Goal: Task Accomplishment & Management: Complete application form

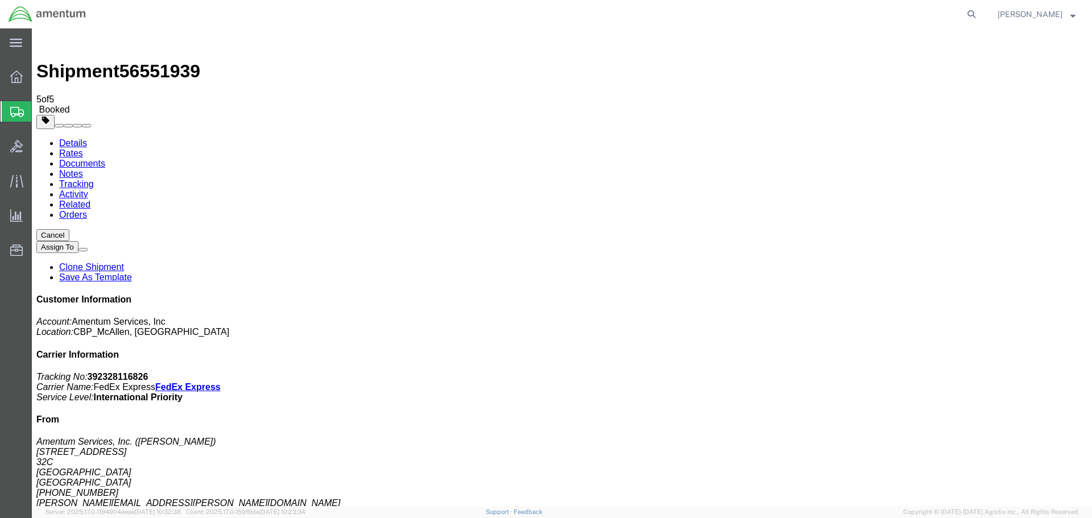
click at [0, 0] on span "Create Shipment" at bounding box center [0, 0] width 0 height 0
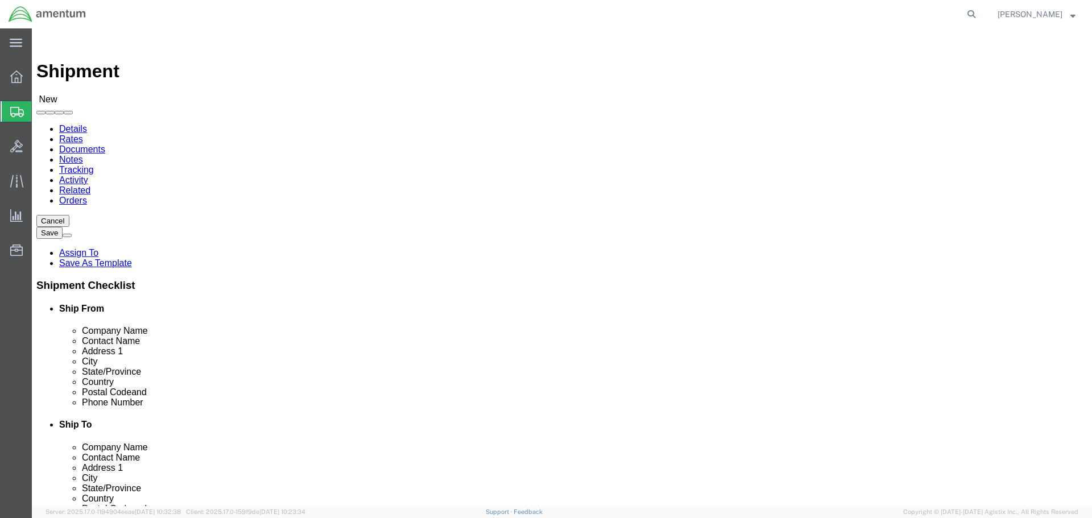
select select "MYPROFILE"
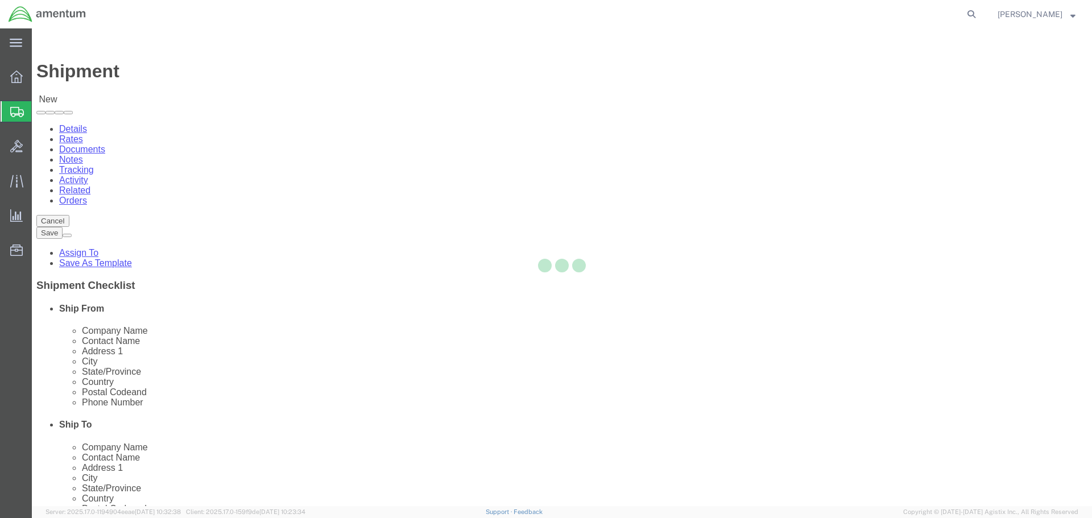
select select "[GEOGRAPHIC_DATA]"
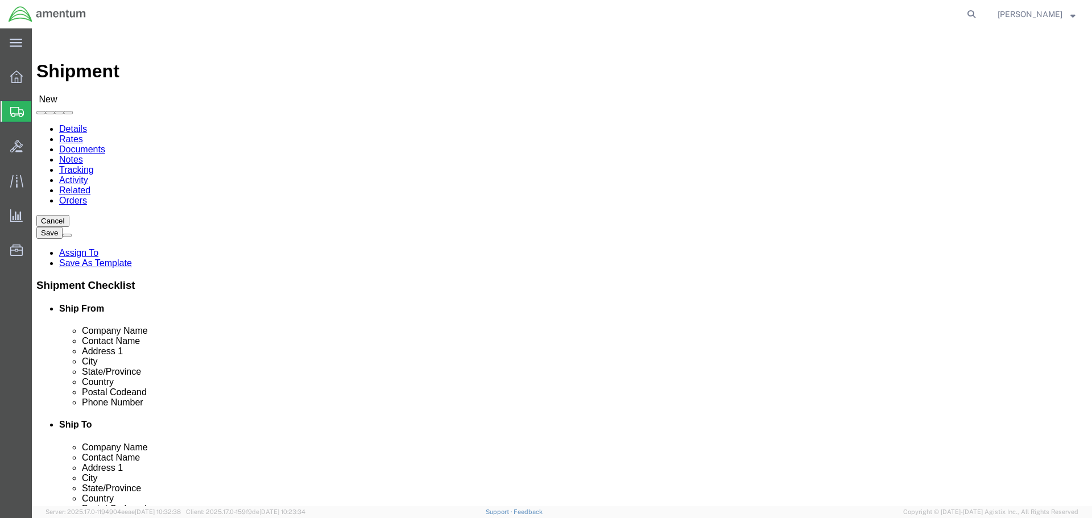
type input "SVA"
select select "49948"
select select "AZ"
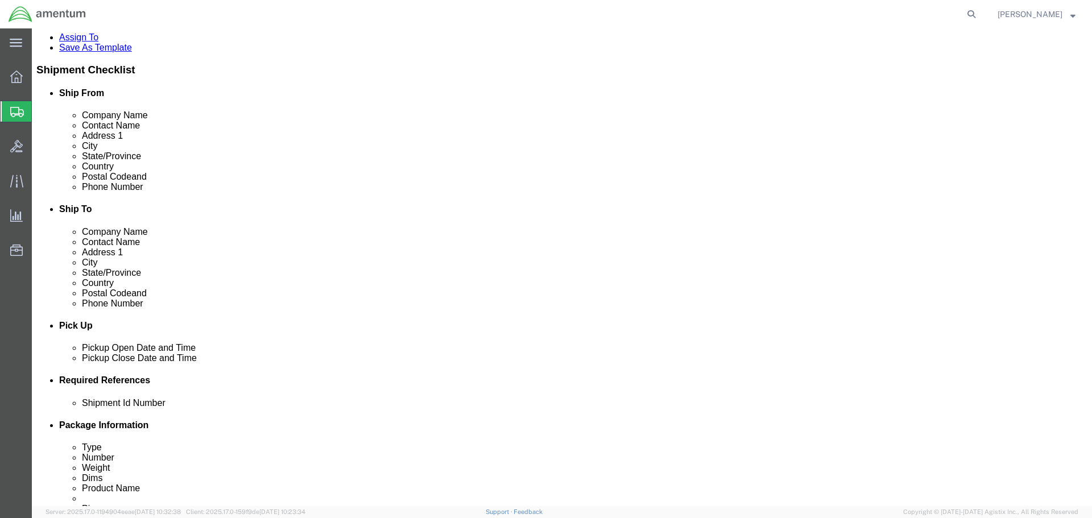
scroll to position [227, 0]
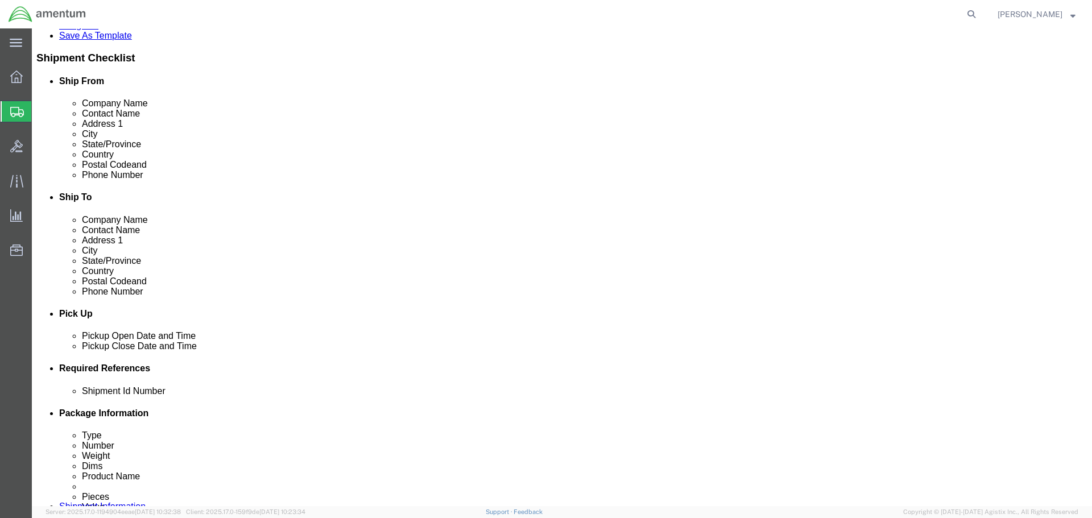
click div
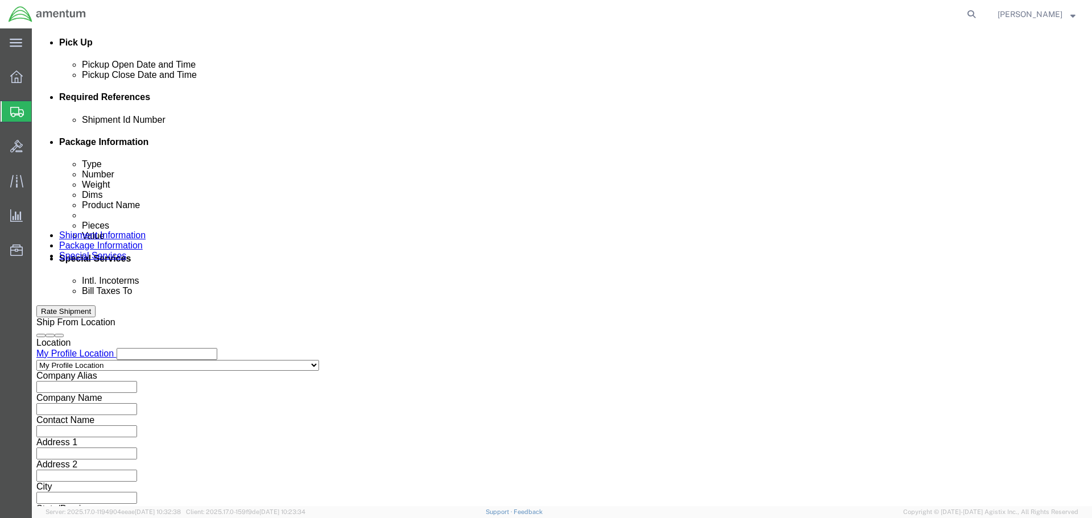
click button "Apply"
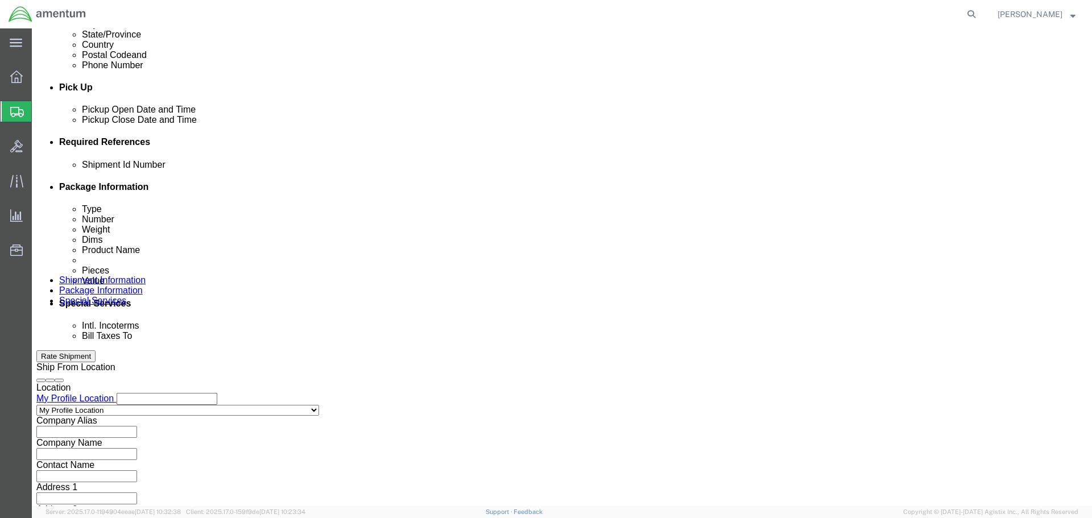
scroll to position [385, 0]
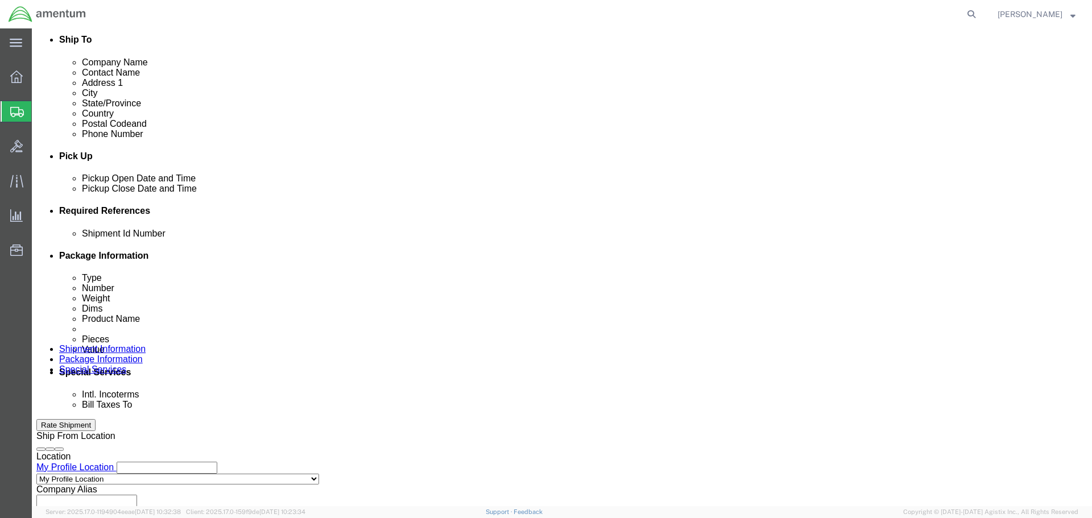
click div
click button "Apply"
click input "text"
paste input "325784"
type input "325784"
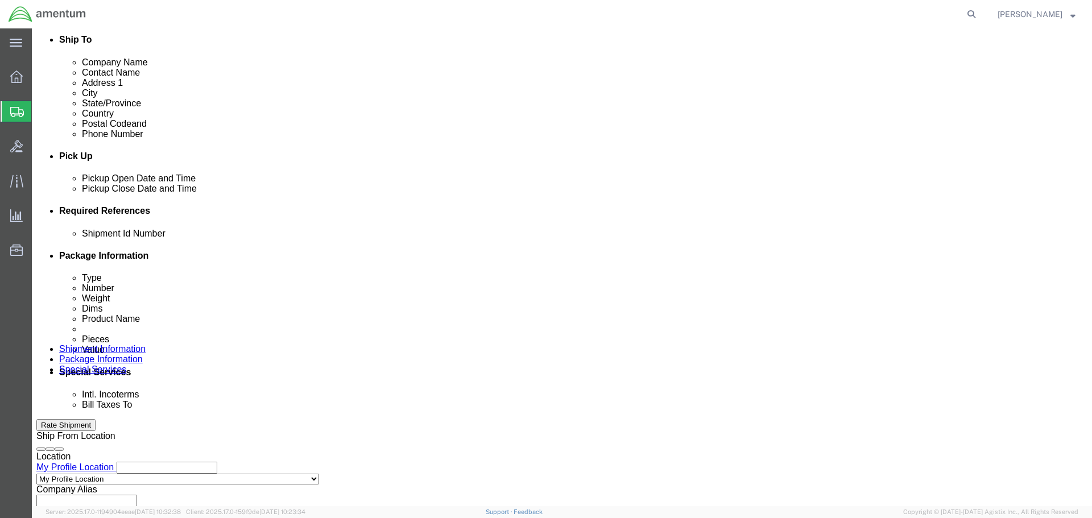
click button "Add reference"
click select "Select Account Type Activity ID Airline Appointment Number ASN Batch Request # …"
select select "DEPT"
click select "Select Account Type Activity ID Airline Appointment Number ASN Batch Request # …"
click input "text"
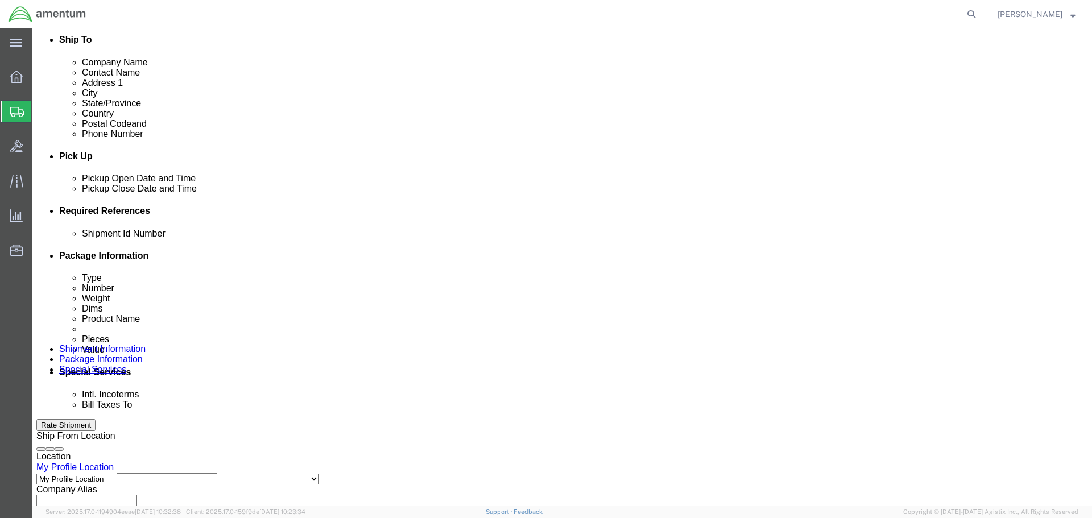
paste input "325784"
type input "325784"
click button "Add reference"
click select "Select Account Type Activity ID Airline Appointment Number ASN Batch Request # …"
select select "CUSTREF"
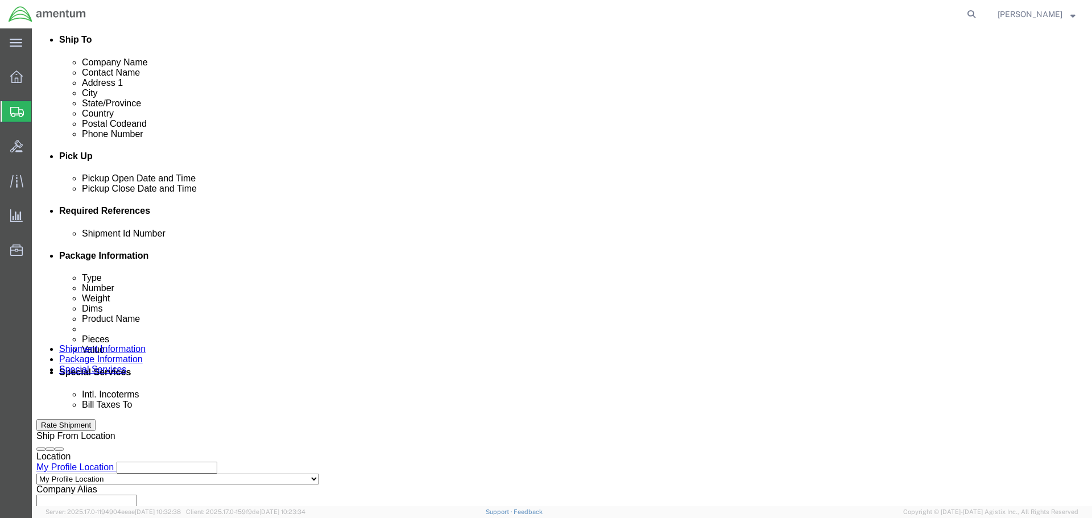
click select "Select Account Type Activity ID Airline Appointment Number ASN Batch Request # …"
click input "text"
paste input "325784"
type input "325784"
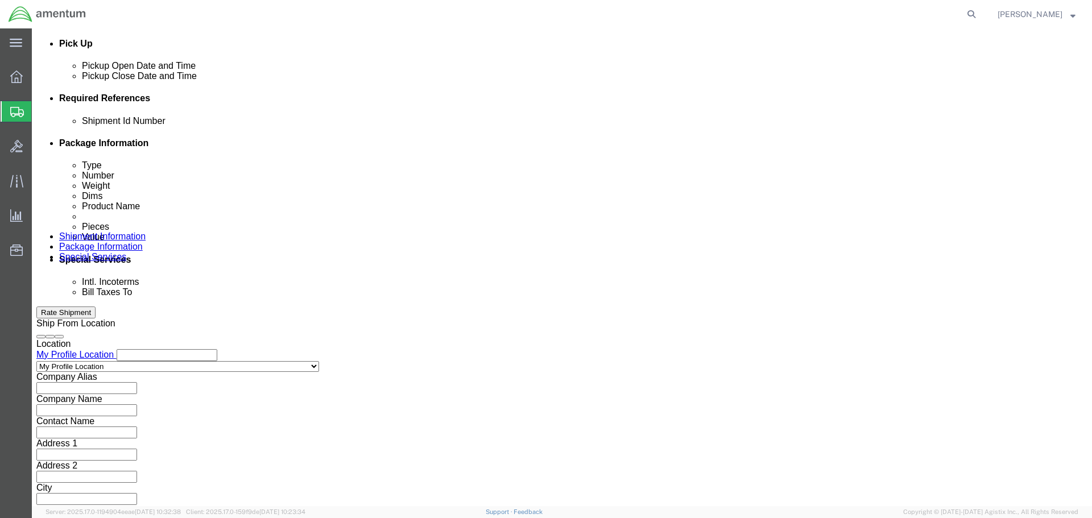
scroll to position [499, 0]
click button "Continue"
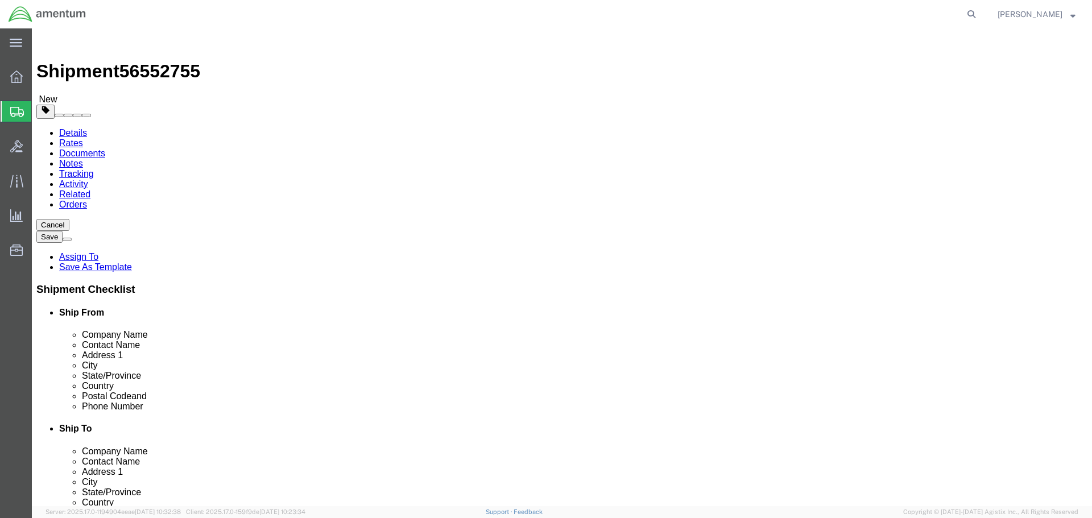
click select "Select BCK Boxes Bale(s) Basket(s) Bolt(s) Bottle(s) Buckets Bulk Bundle(s) Can…"
select select "PAK"
click select "Select BCK Boxes Bale(s) Basket(s) Bolt(s) Bottle(s) Buckets Bulk Bundle(s) Can…"
type input "10.25"
type input "12.75"
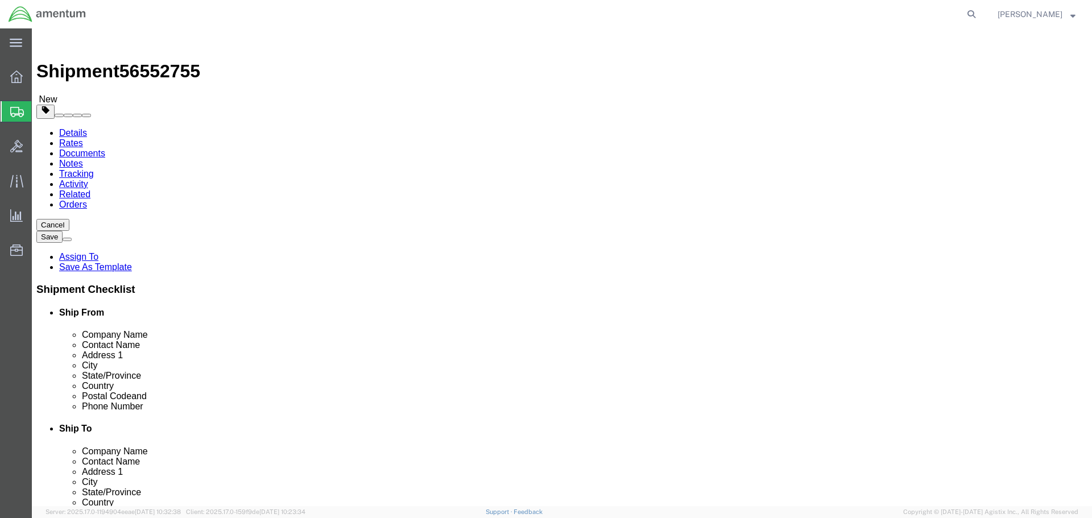
type input "1.00"
drag, startPoint x: 302, startPoint y: 275, endPoint x: 259, endPoint y: 270, distance: 43.6
click div "Package Type Select BCK Boxes Bale(s) Basket(s) Bolt(s) Bottle(s) Buckets Bulk …"
click input "0.00"
type input "0"
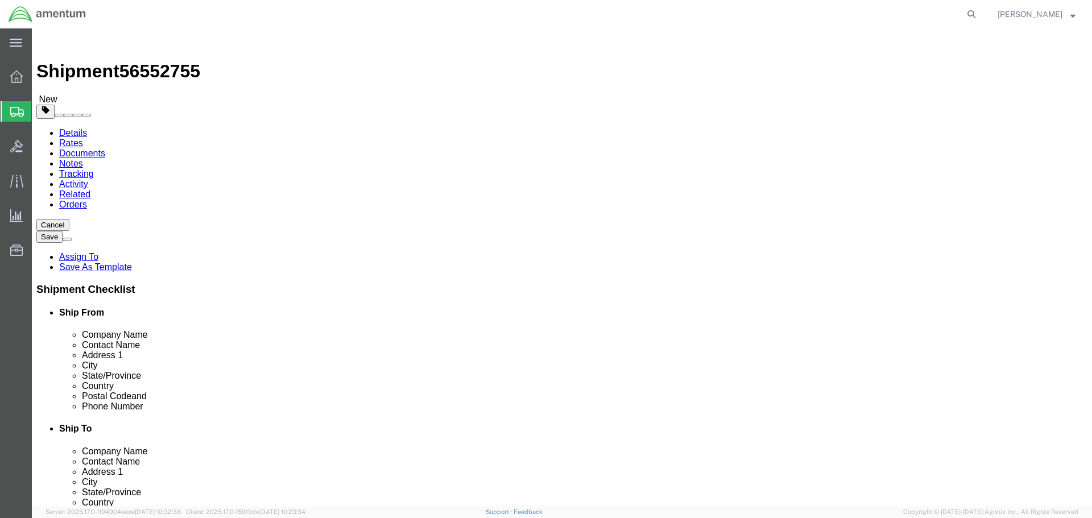
type input "1"
click div "Package Content # 1 1 x PAK Package Type Select BCK Boxes Bale(s) Basket(s) Bol…"
click link "Add Content"
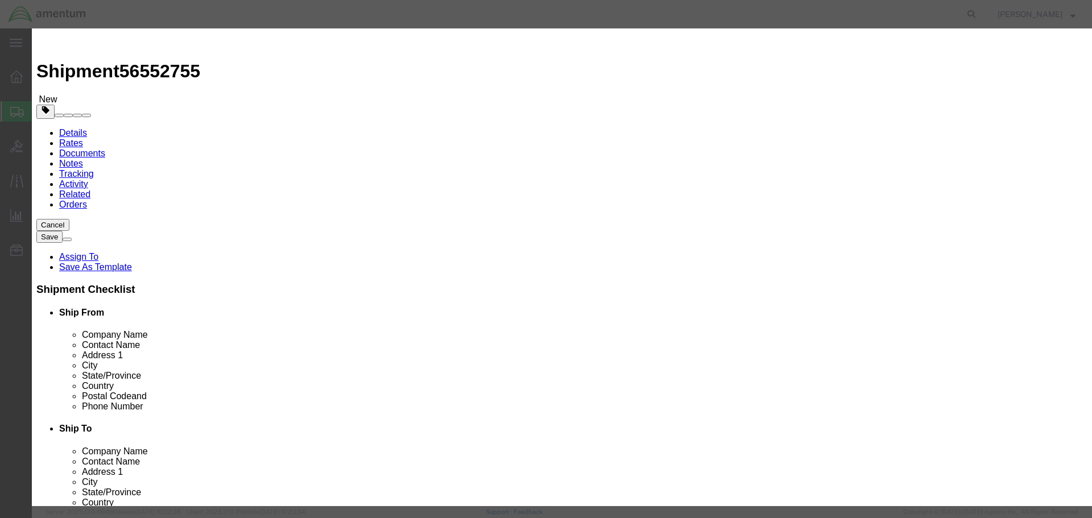
click input "text"
type input "GROMMET"
type input "1"
type input "10"
select select "USD"
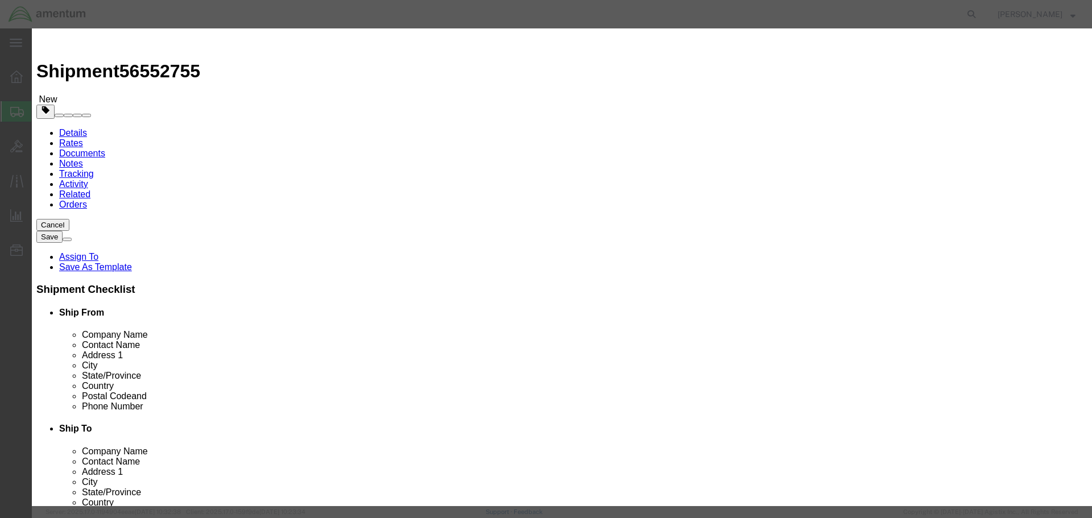
click button "Save & Close"
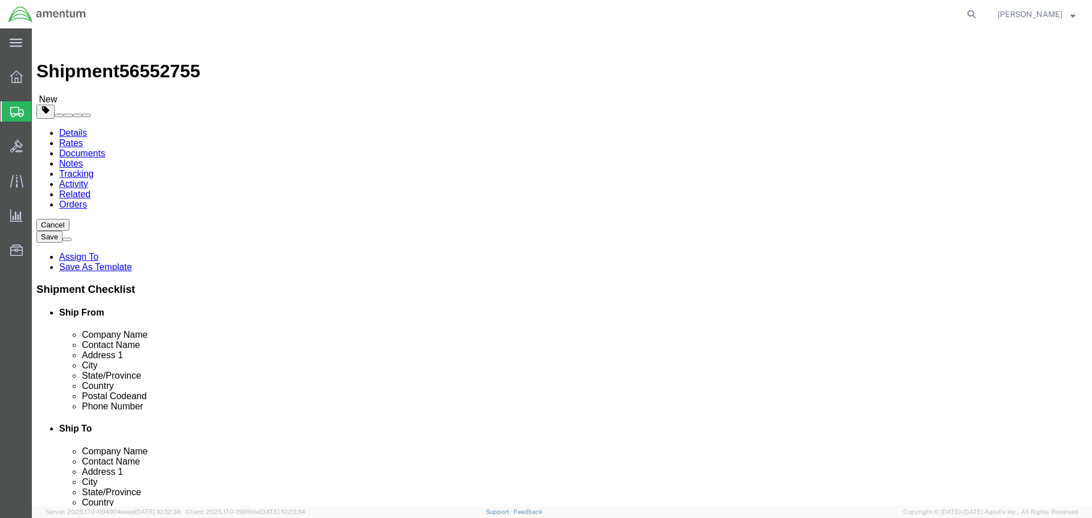
click button "Continue"
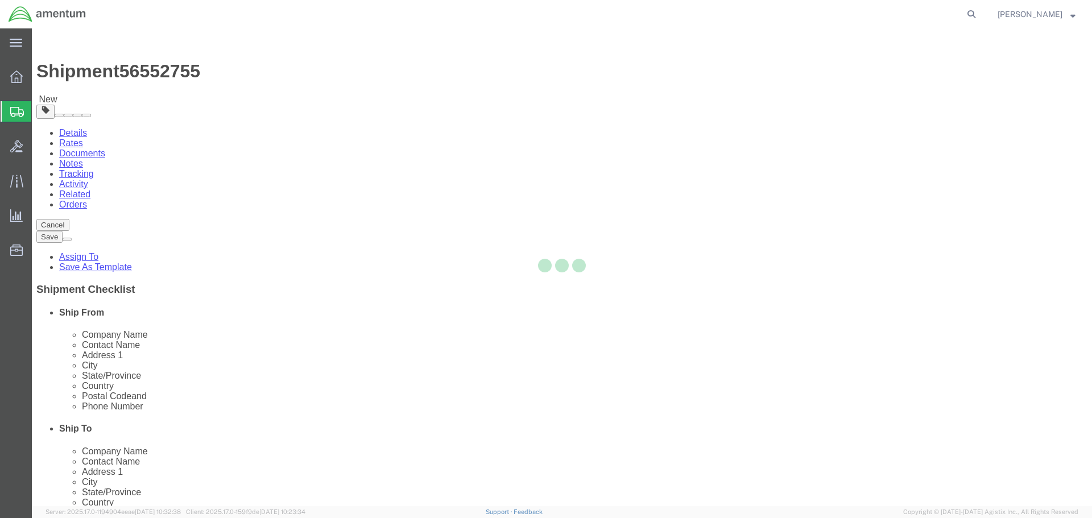
select select
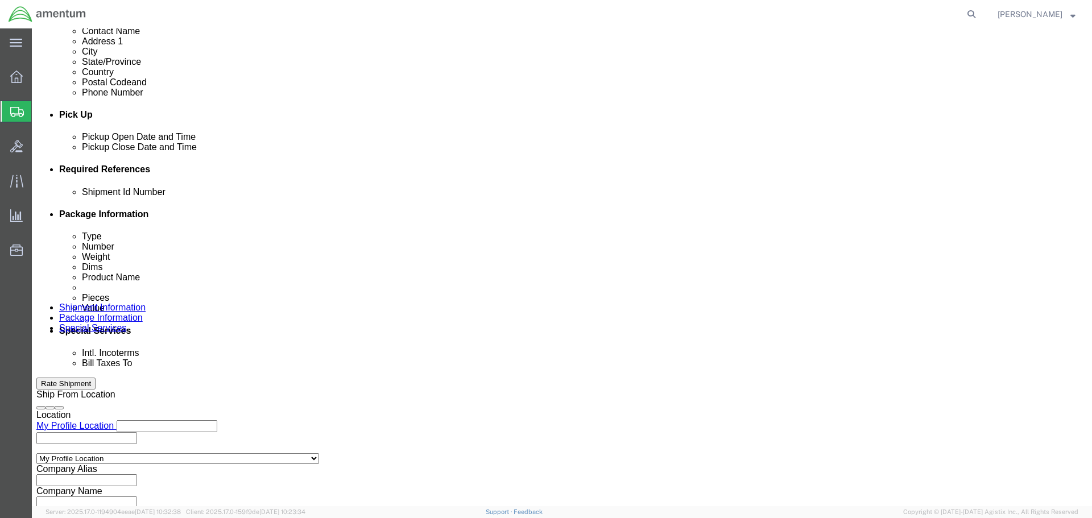
scroll to position [455, 0]
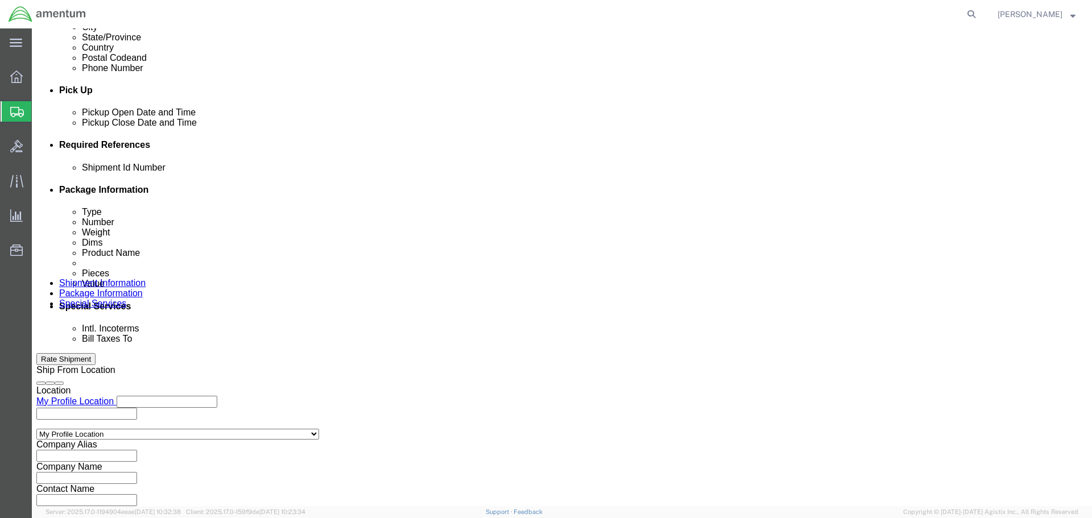
click select "Select Recipient Account Sender/Shipper Third Party Account"
select select "SHIP"
click select "Select Recipient Account Sender/Shipper Third Party Account"
click button "Rate Shipment"
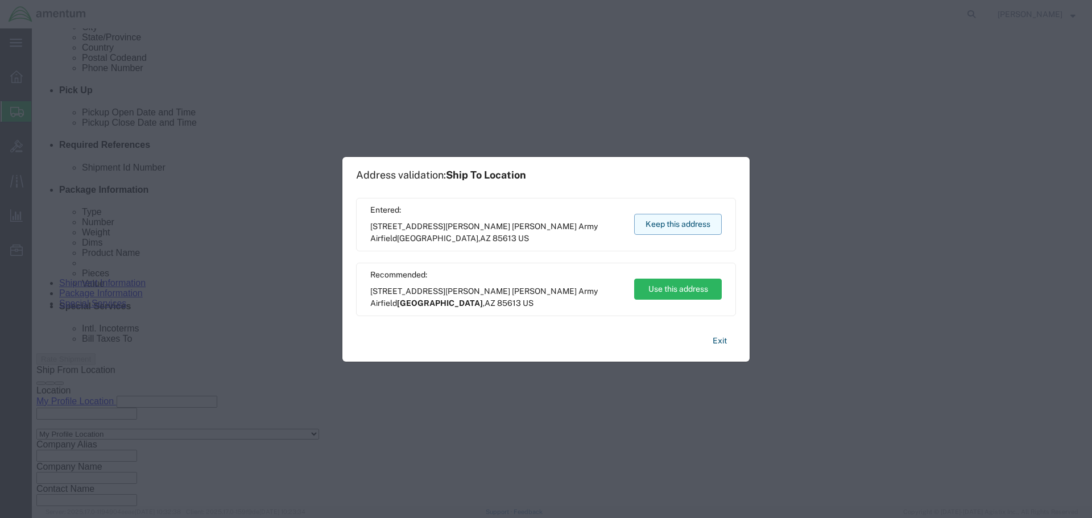
click at [651, 224] on button "Keep this address" at bounding box center [678, 224] width 88 height 21
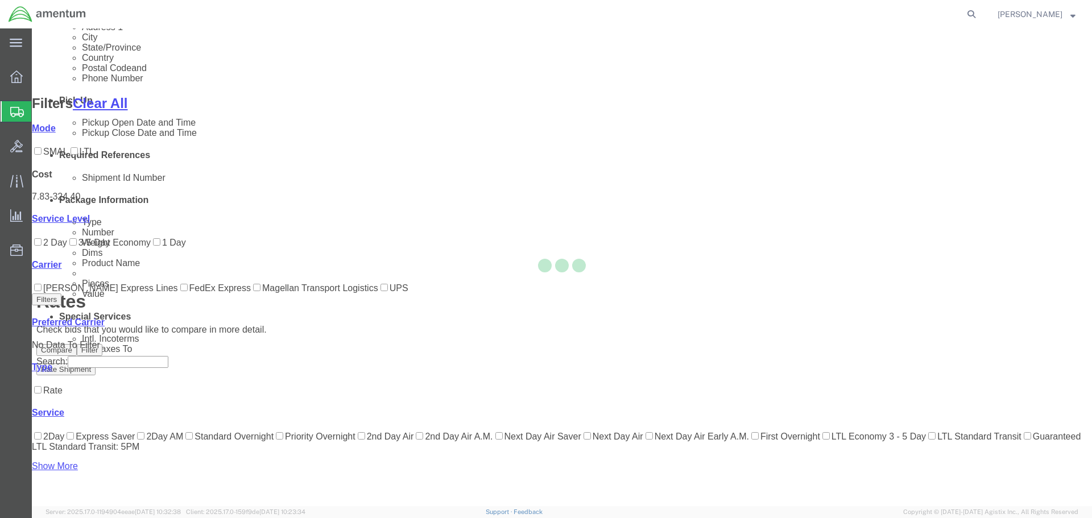
scroll to position [49, 0]
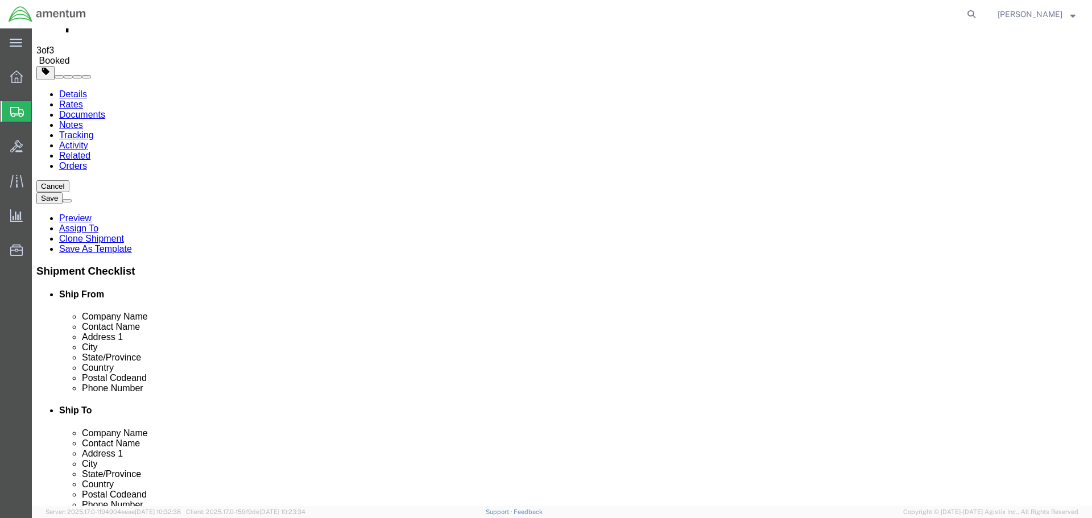
scroll to position [0, 0]
